Goal: Task Accomplishment & Management: Manage account settings

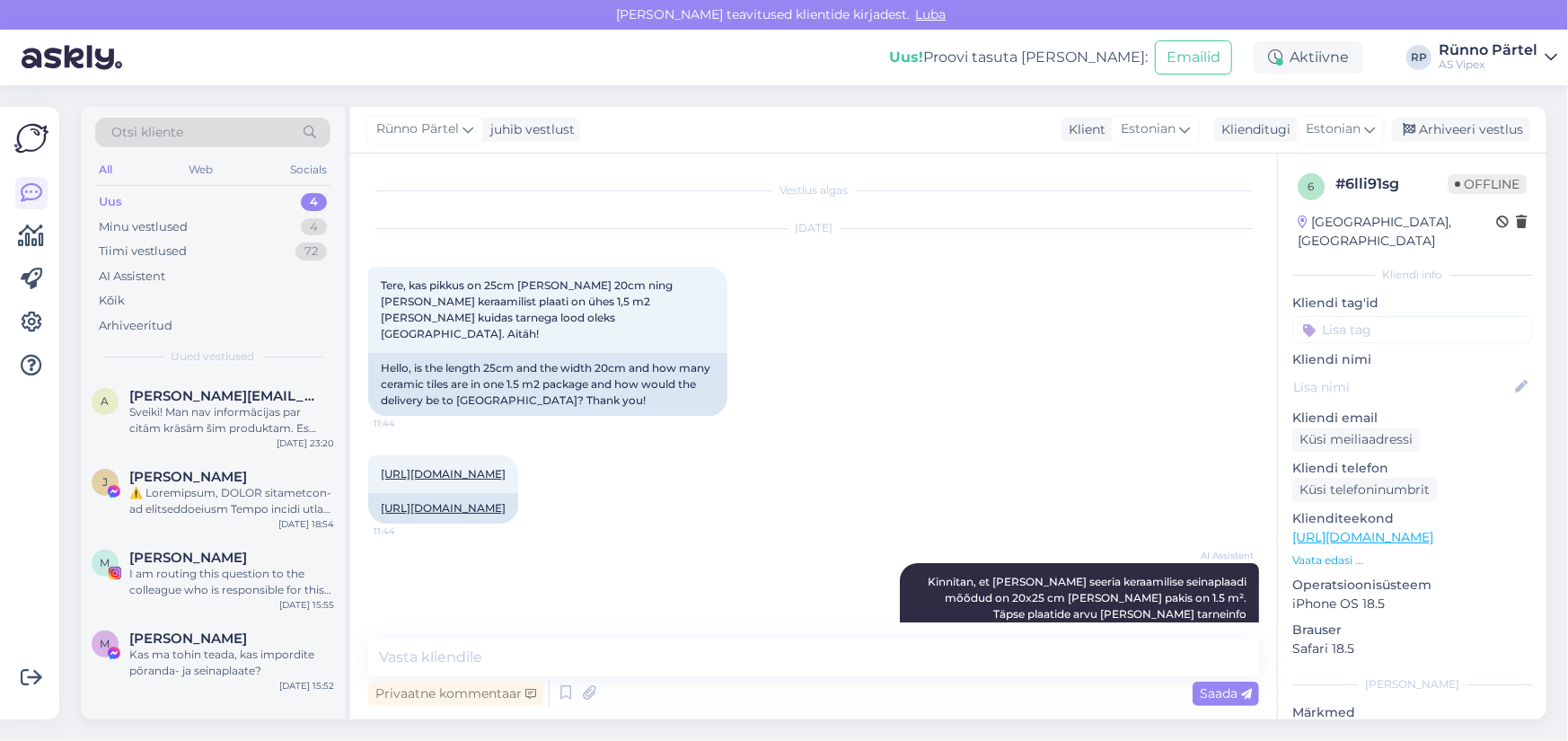
click at [1547, 60] on icon at bounding box center [1550, 57] width 12 height 14
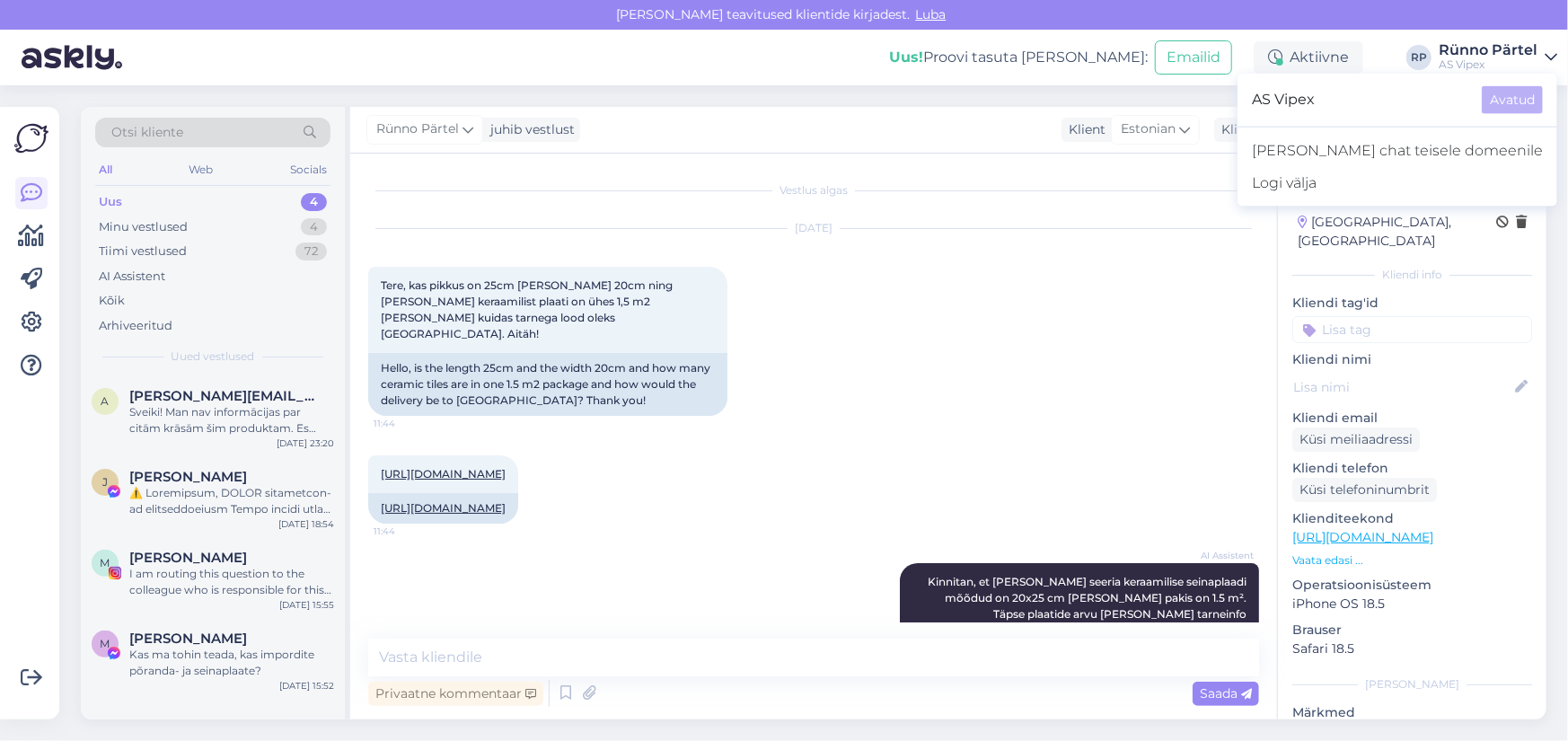
click at [791, 54] on div "Uus! Proovi tasuta [PERSON_NAME]: Emailid Aktiivne [PERSON_NAME] [PERSON_NAME] …" at bounding box center [784, 58] width 1568 height 56
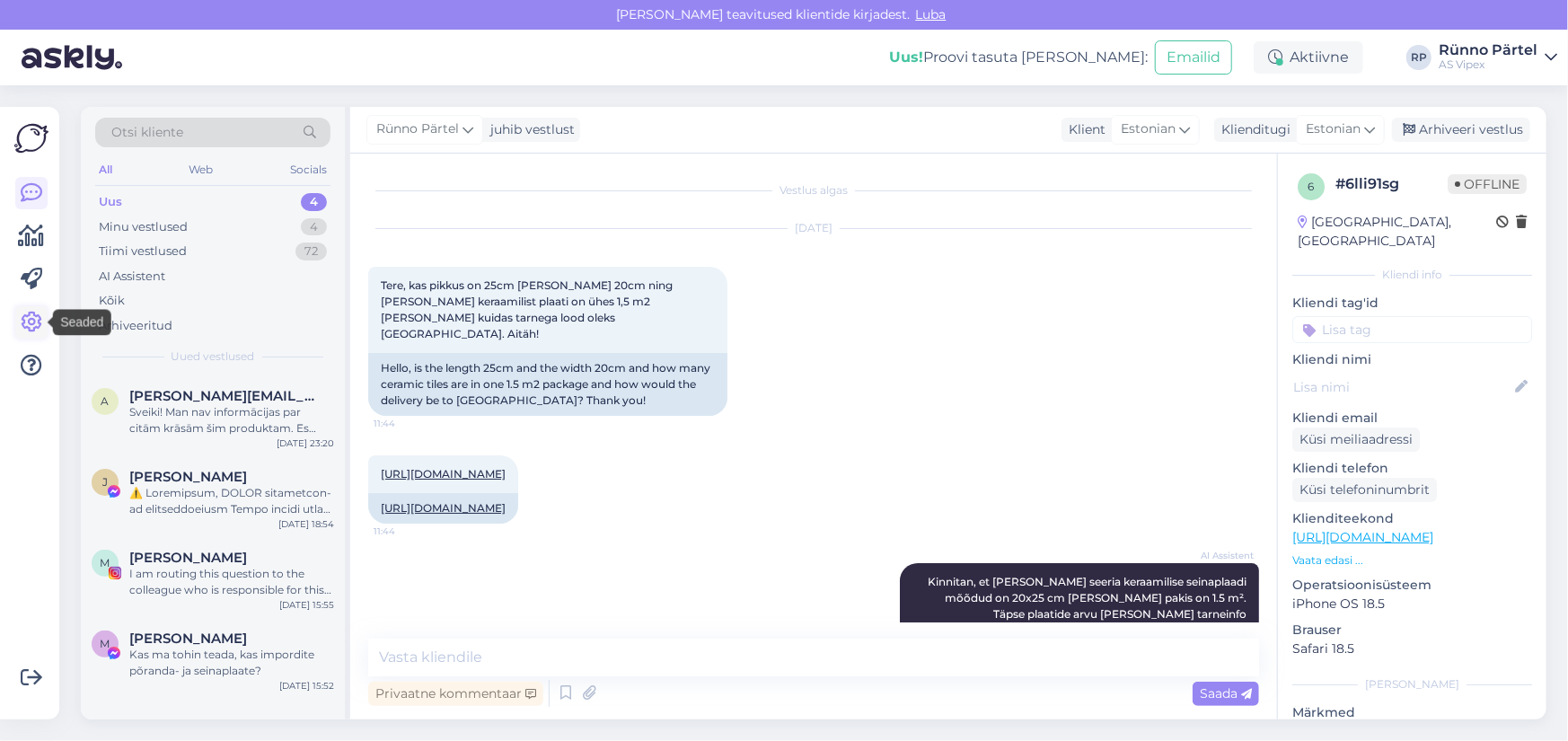
click at [27, 331] on icon at bounding box center [31, 322] width 21 height 21
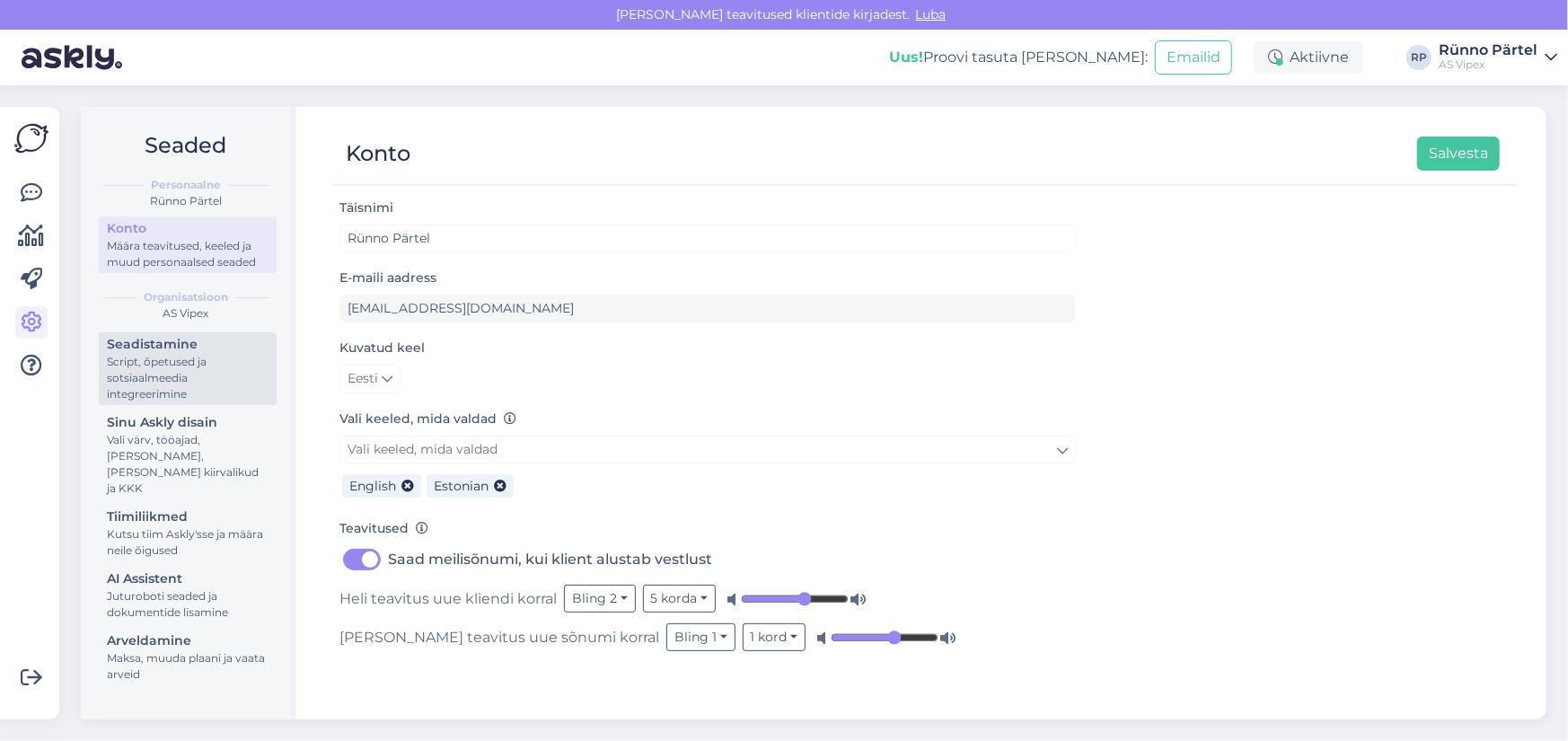
click at [133, 384] on div "Script, õpetused ja sotsiaalmeedia integreerimine" at bounding box center [188, 378] width 161 height 49
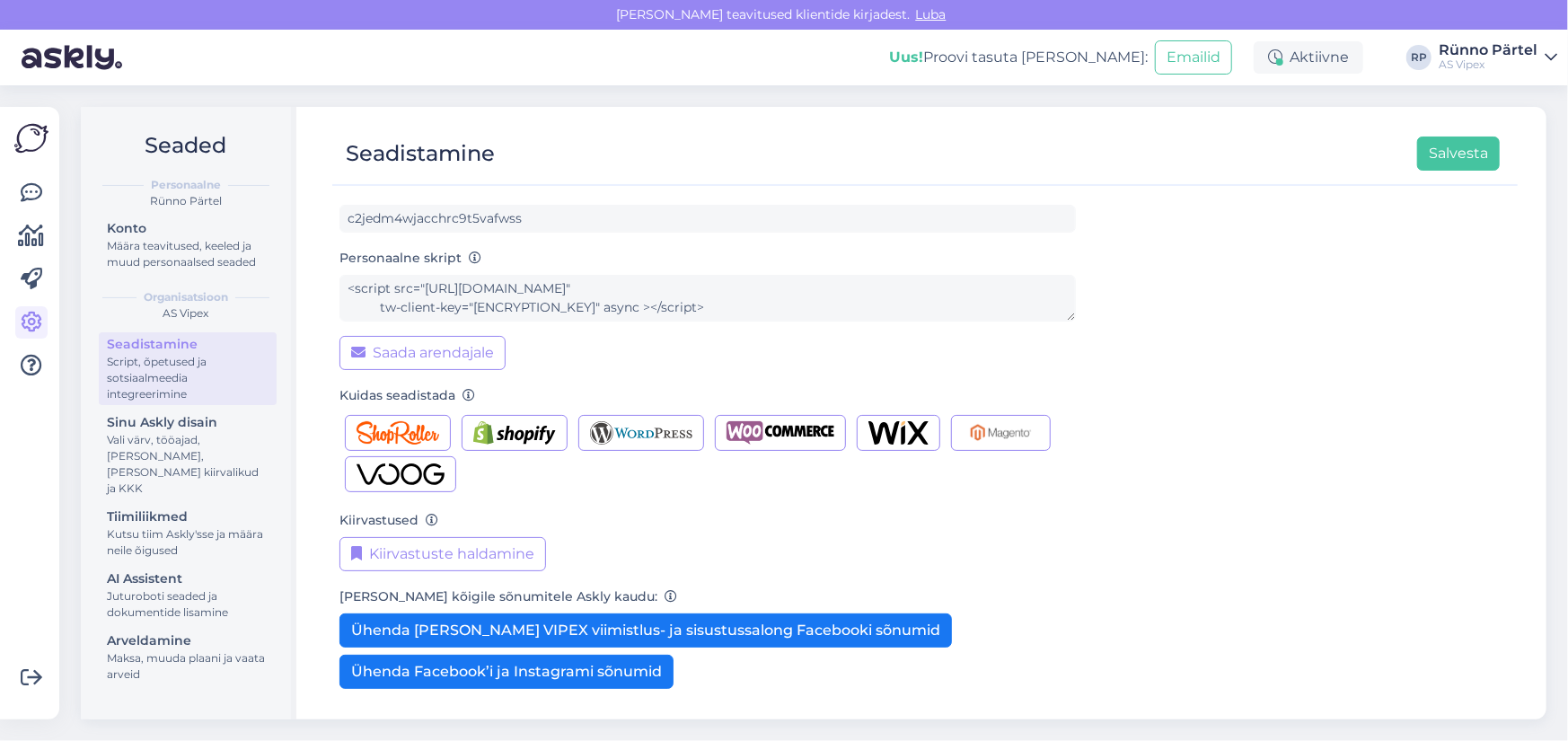
scroll to position [161, 0]
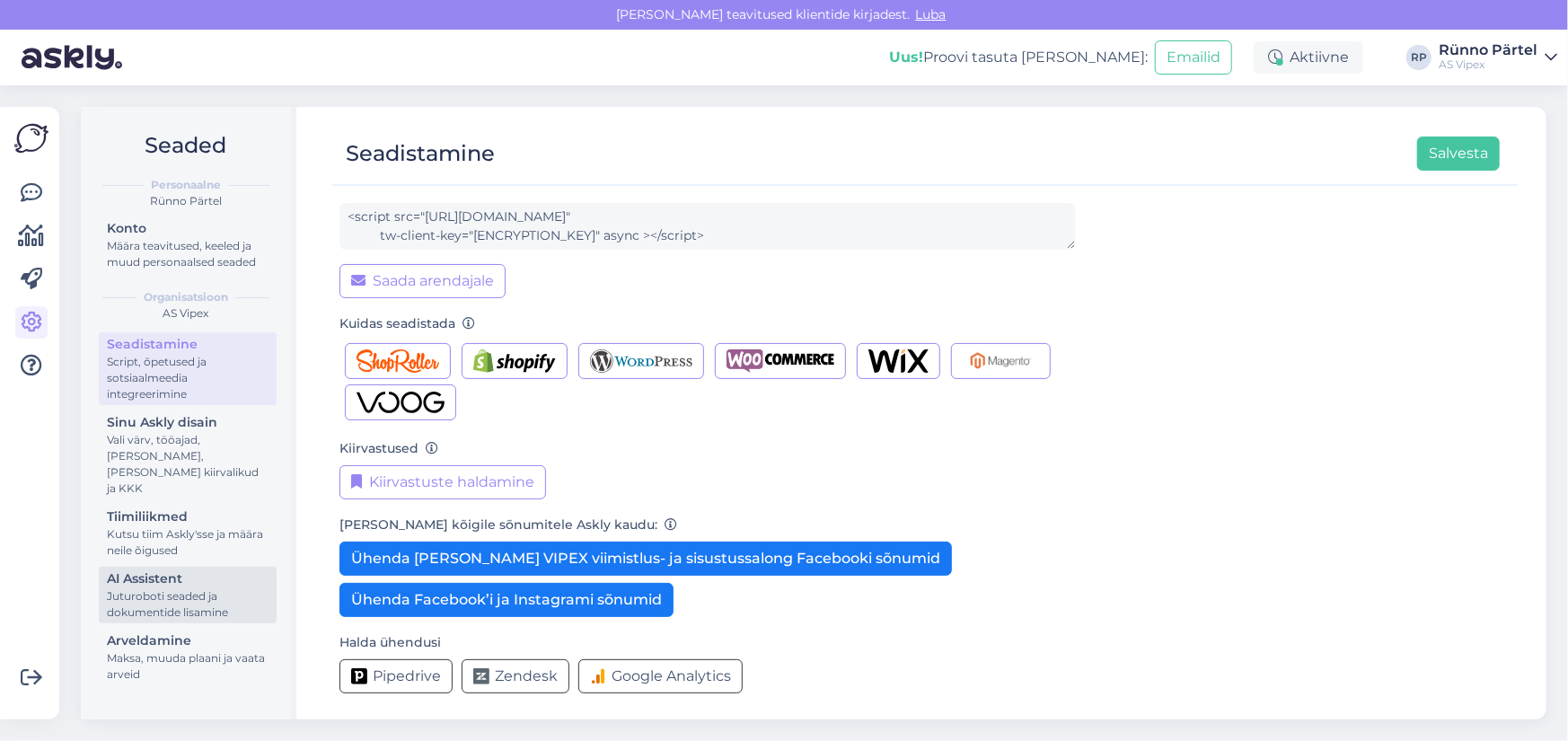
click at [144, 595] on div "Juturoboti seaded ja dokumentide lisamine" at bounding box center [188, 604] width 161 height 33
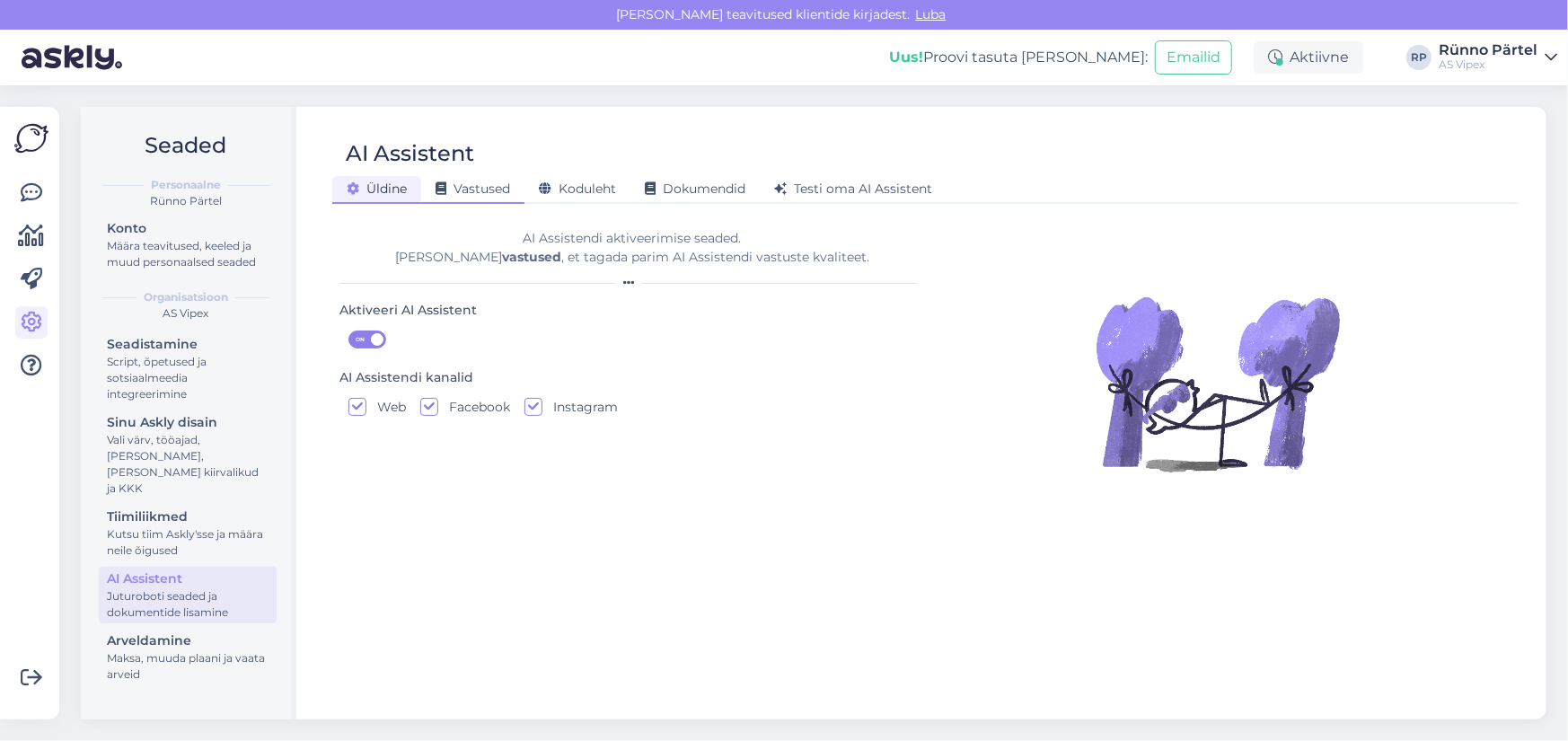
click at [476, 183] on span "Vastused" at bounding box center [473, 188] width 75 height 16
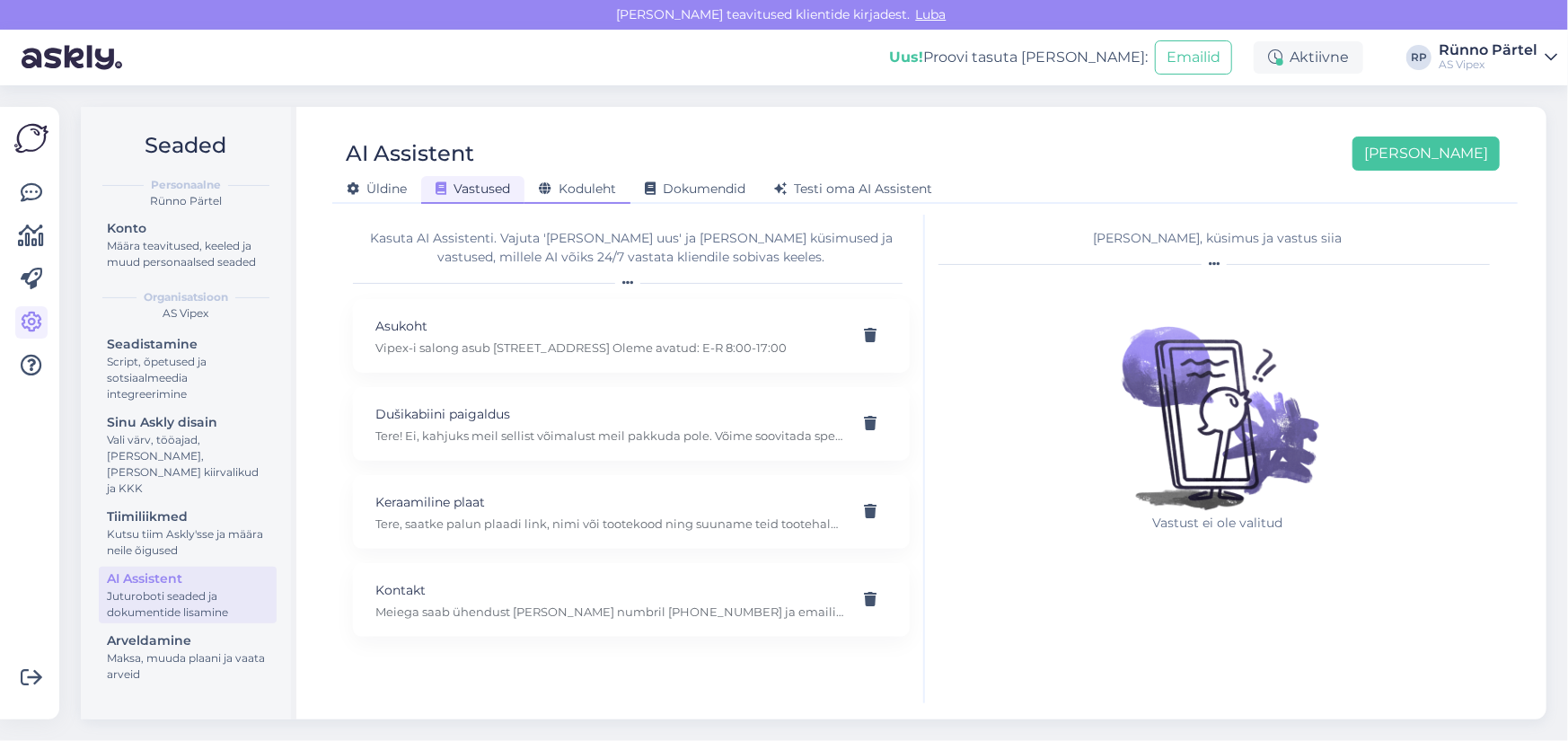
click at [598, 186] on span "Koduleht" at bounding box center [577, 188] width 77 height 16
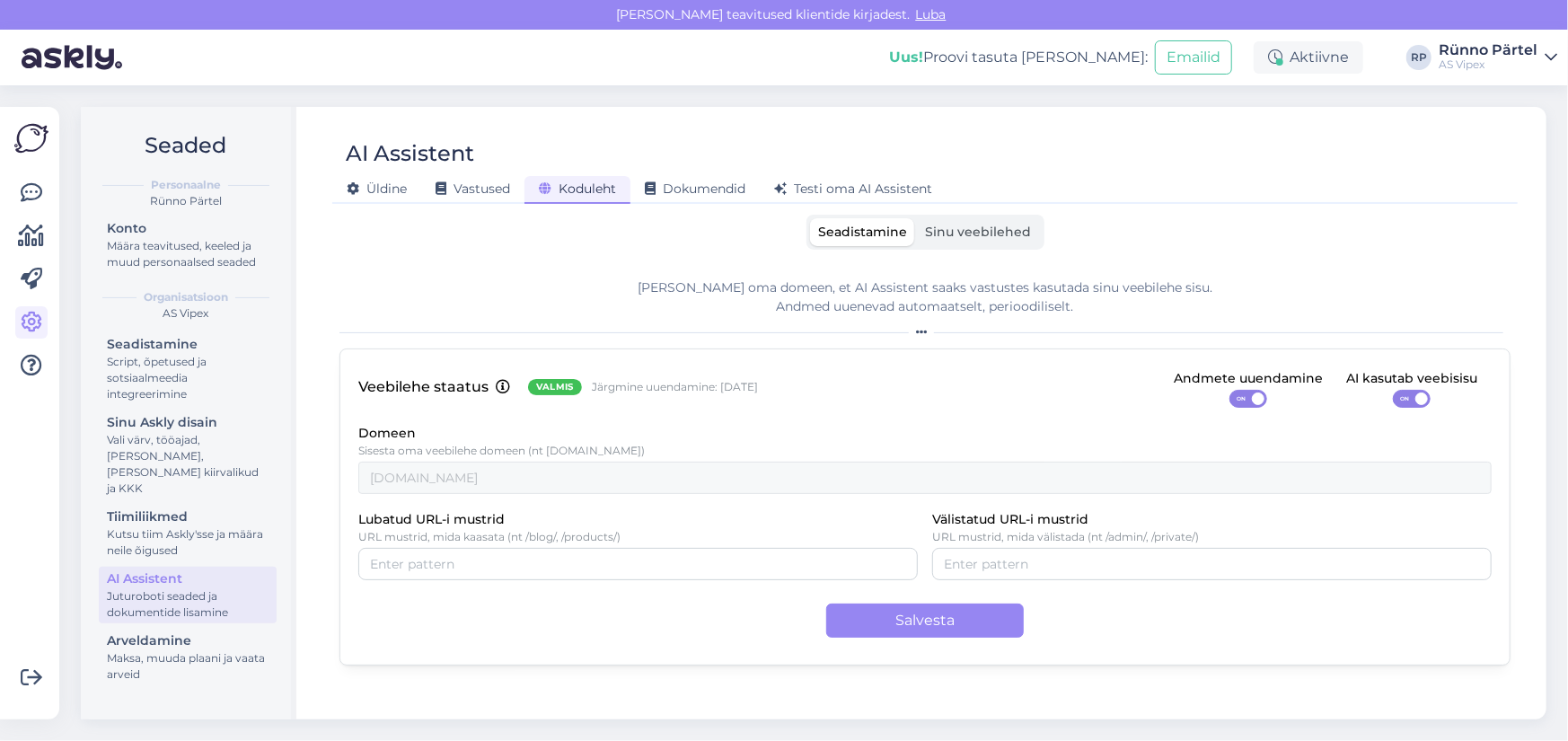
click at [18, 144] on img at bounding box center [31, 138] width 35 height 35
click at [35, 199] on icon at bounding box center [31, 192] width 21 height 21
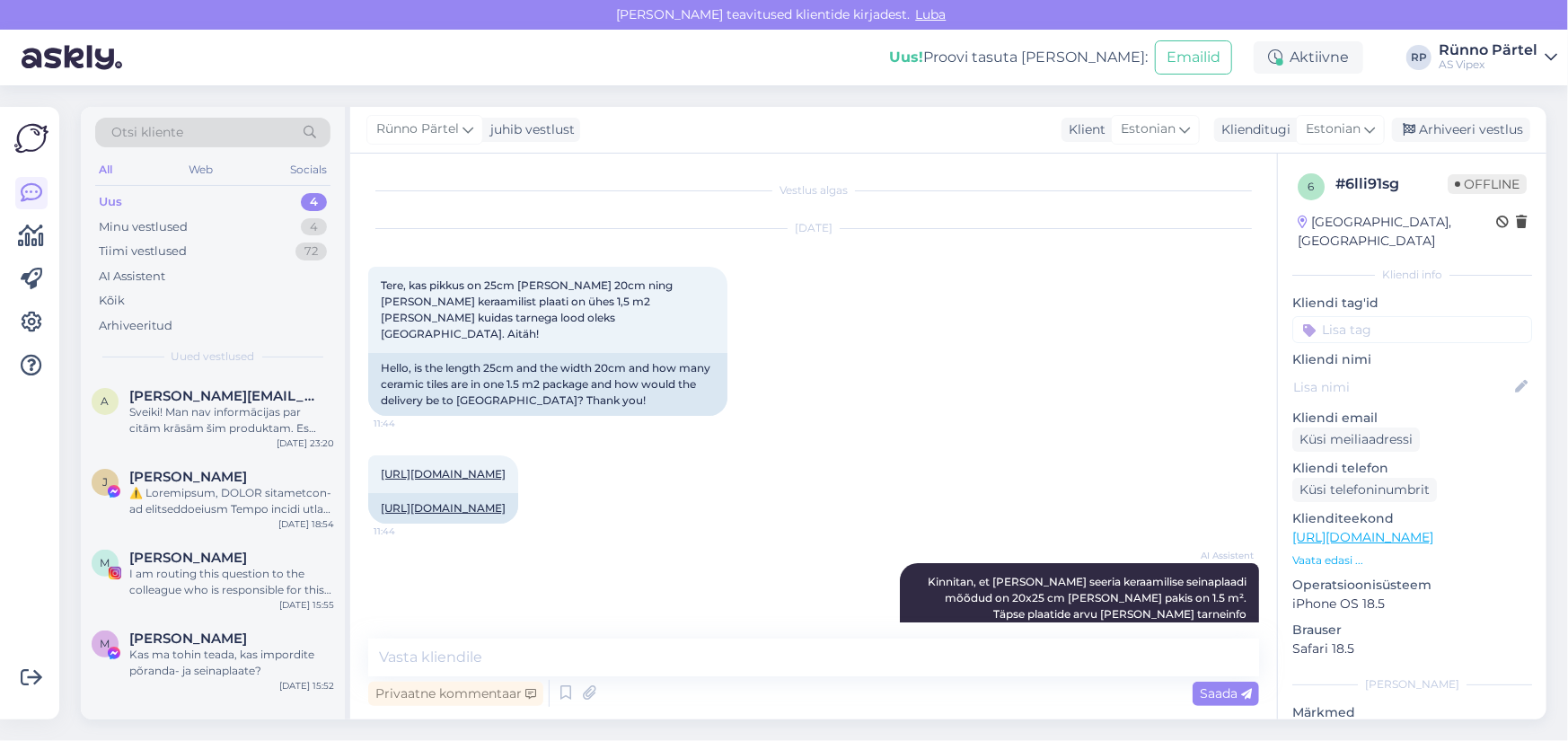
scroll to position [280, 0]
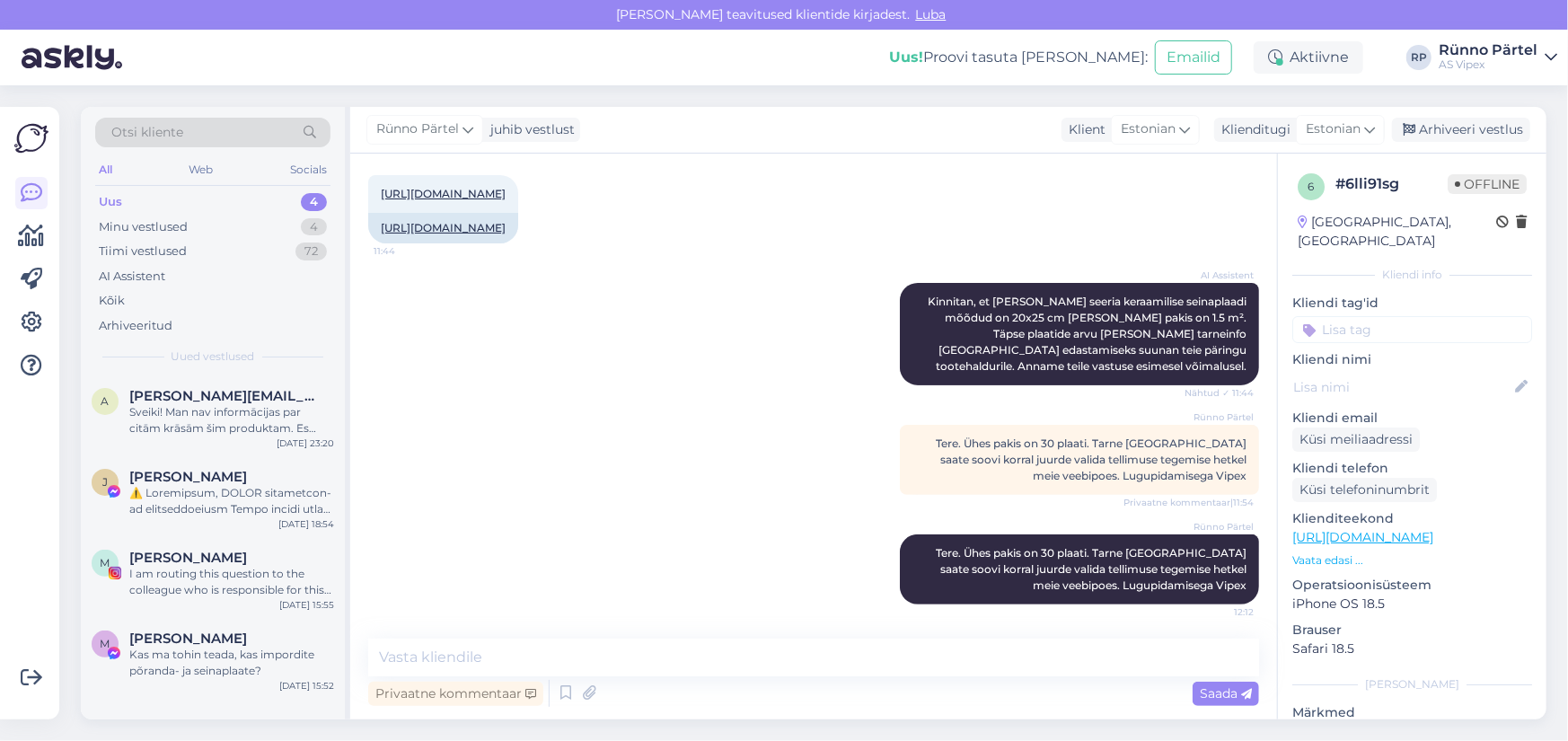
click at [33, 140] on img at bounding box center [31, 138] width 35 height 35
click at [138, 203] on div "Uus 4" at bounding box center [213, 202] width 235 height 25
click at [174, 220] on div "Minu vestlused" at bounding box center [143, 227] width 89 height 18
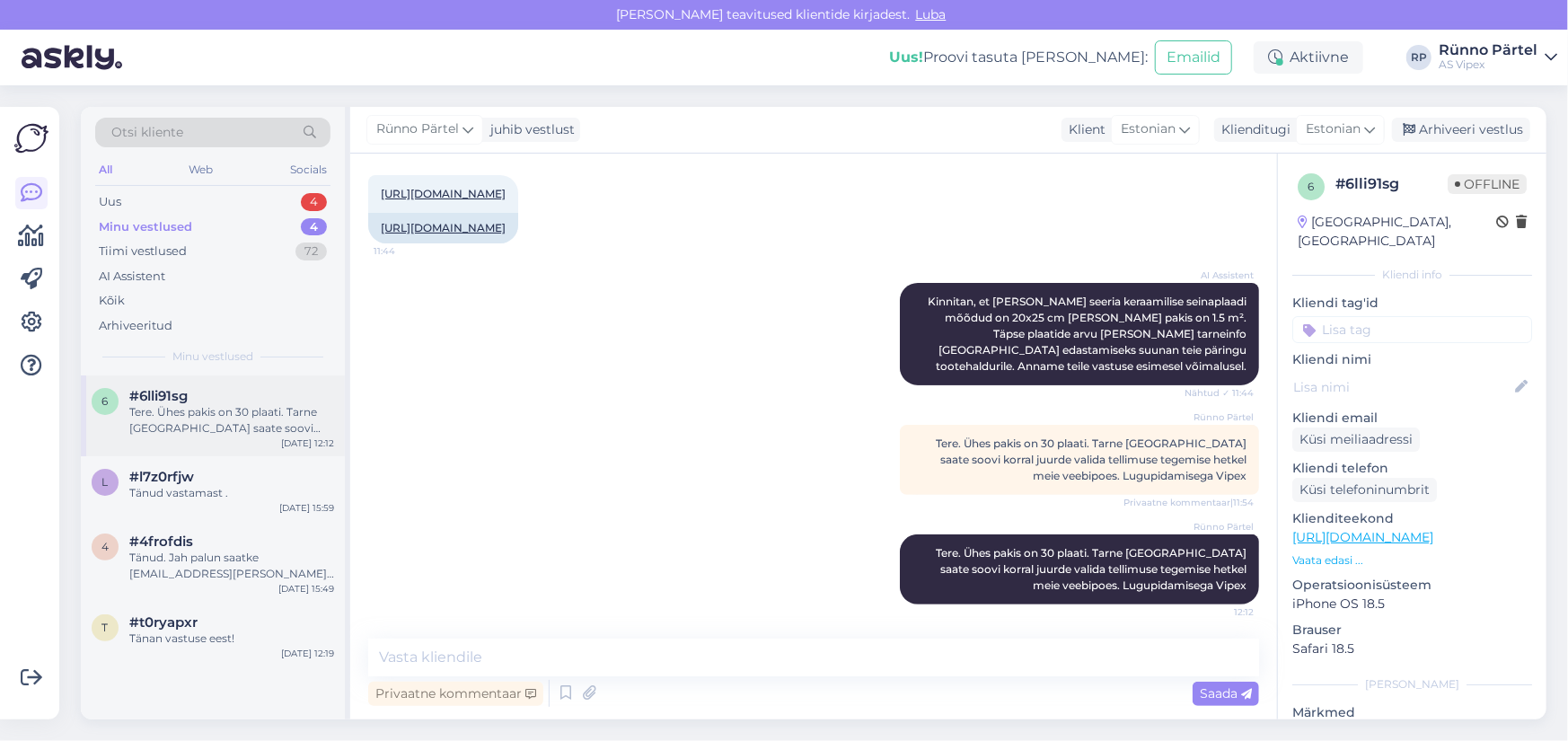
click at [215, 423] on div "Tere. Ühes pakis on 30 plaati. Tarne [GEOGRAPHIC_DATA] saate soovi korral juurd…" at bounding box center [231, 420] width 204 height 33
